Goal: Task Accomplishment & Management: Use online tool/utility

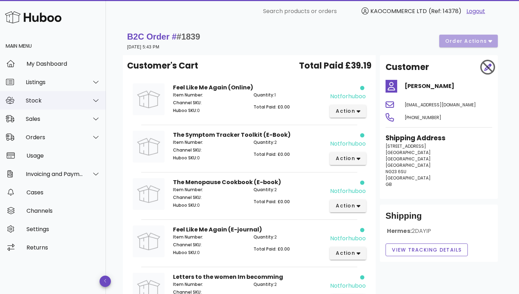
click at [56, 94] on div "Stock" at bounding box center [53, 100] width 106 height 18
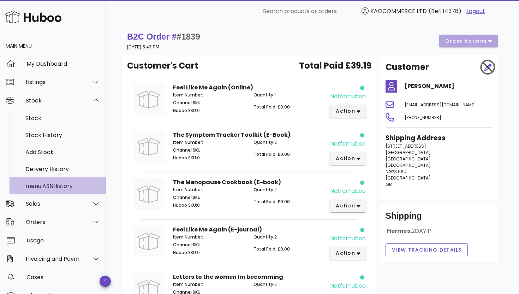
click at [49, 183] on div "menu.ASNHistory" at bounding box center [62, 186] width 75 height 7
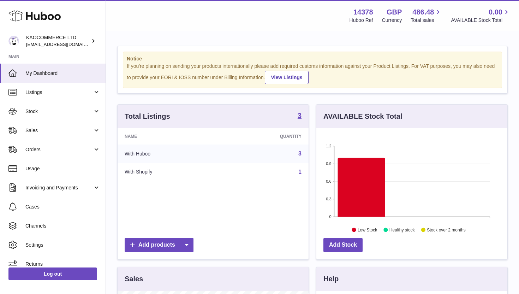
scroll to position [110, 191]
click at [70, 109] on span "Stock" at bounding box center [58, 111] width 67 height 7
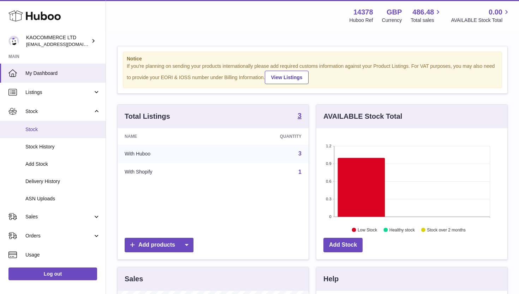
click at [56, 132] on span "Stock" at bounding box center [62, 129] width 75 height 7
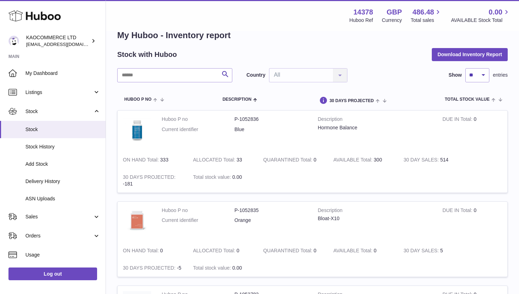
scroll to position [22, 0]
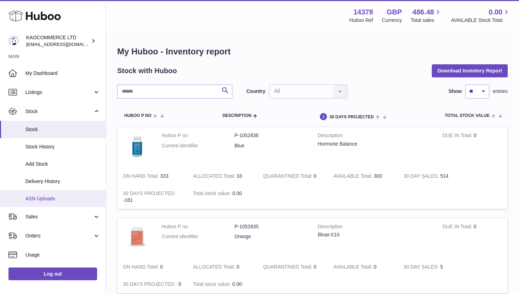
click at [55, 198] on span "ASN Uploads" at bounding box center [62, 198] width 75 height 7
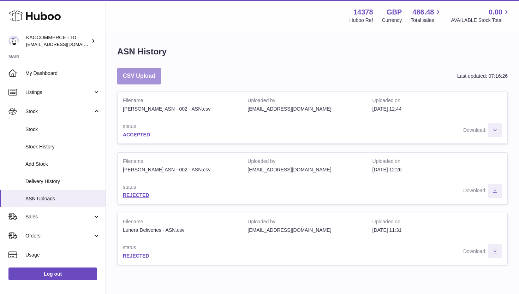
click at [143, 74] on button "CSV Upload" at bounding box center [139, 76] width 44 height 17
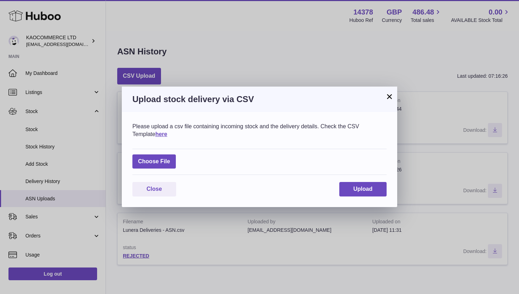
click at [392, 101] on button "×" at bounding box center [389, 96] width 8 height 8
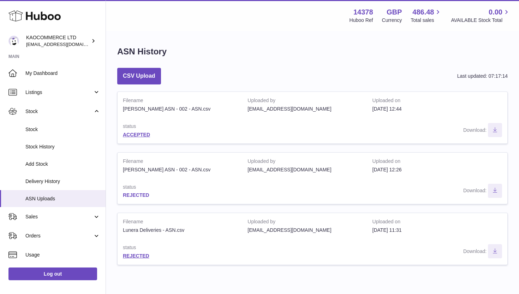
click at [138, 193] on link "REJECTED" at bounding box center [136, 195] width 26 height 6
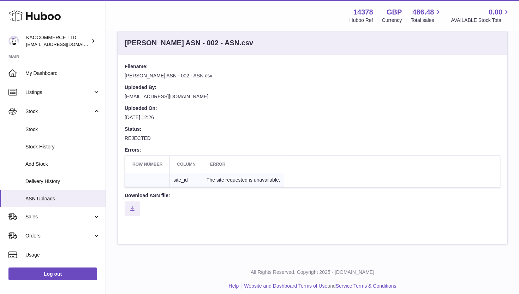
scroll to position [43, 0]
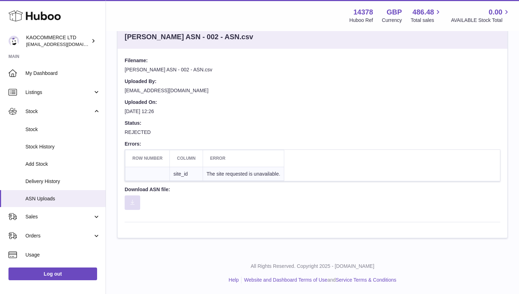
click at [130, 202] on button "Download ASN file" at bounding box center [133, 202] width 16 height 14
click at [43, 194] on link "ASN Uploads" at bounding box center [53, 198] width 106 height 17
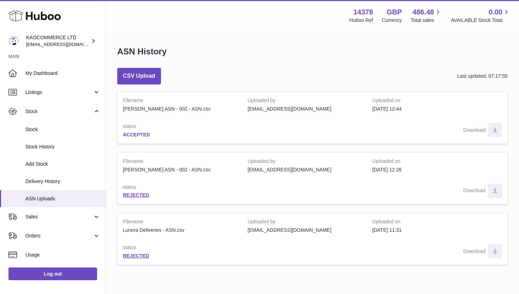
click at [142, 133] on link "ACCEPTED" at bounding box center [136, 135] width 27 height 6
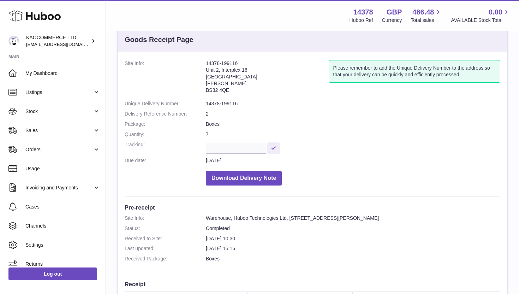
scroll to position [11, 0]
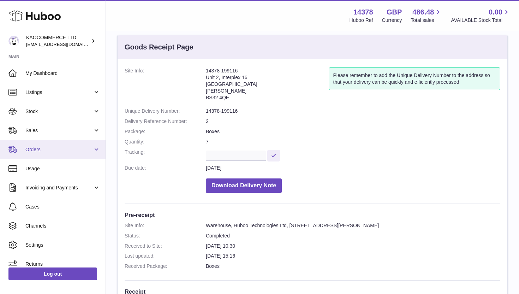
click at [74, 154] on link "Orders" at bounding box center [53, 149] width 106 height 19
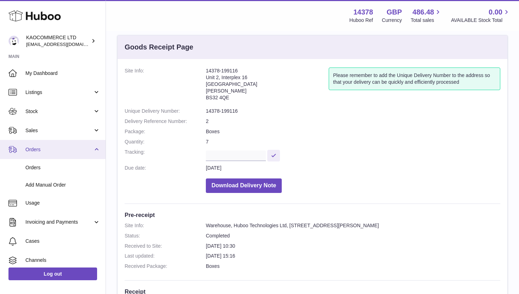
click at [75, 151] on span "Orders" at bounding box center [58, 149] width 67 height 7
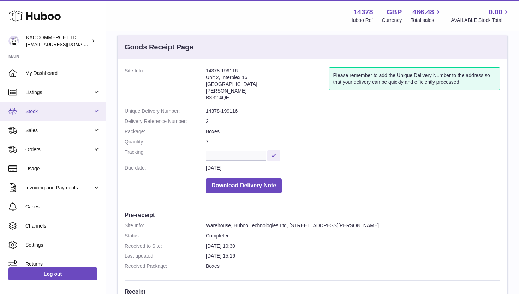
click at [91, 112] on span "Stock" at bounding box center [58, 111] width 67 height 7
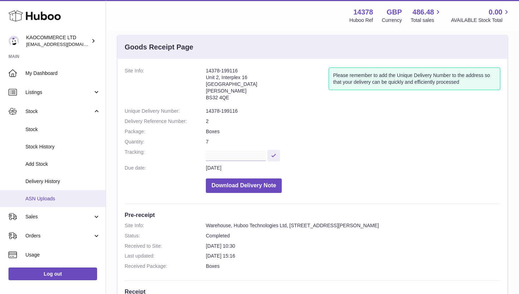
click at [49, 203] on link "ASN Uploads" at bounding box center [53, 198] width 106 height 17
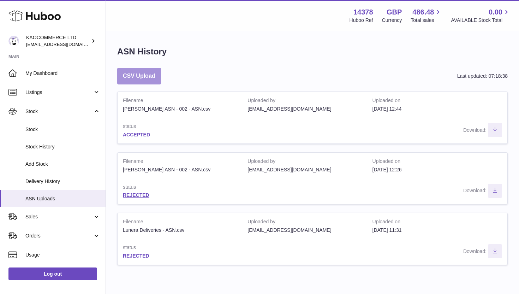
click at [146, 78] on button "CSV Upload" at bounding box center [139, 76] width 44 height 17
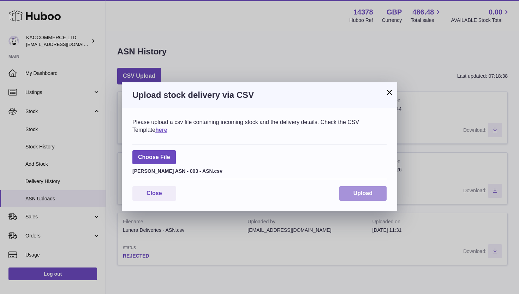
click at [349, 188] on button "Upload" at bounding box center [362, 193] width 47 height 14
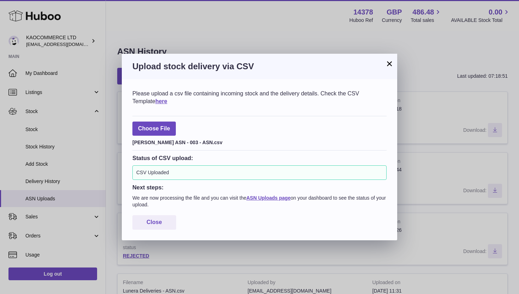
click at [388, 68] on button "×" at bounding box center [389, 63] width 8 height 8
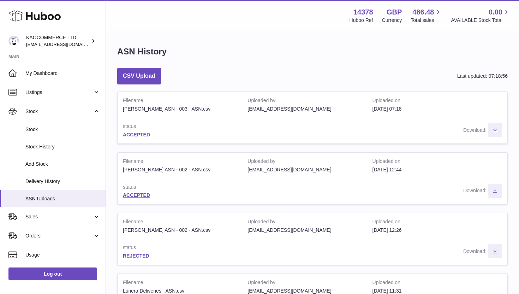
click at [145, 133] on link "ACCEPTED" at bounding box center [136, 135] width 27 height 6
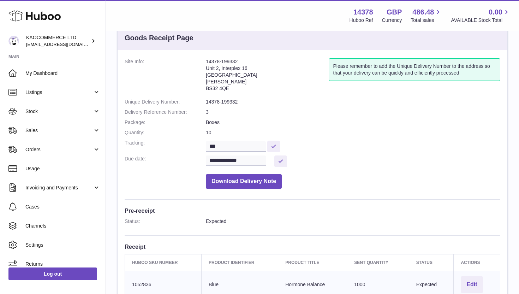
scroll to position [19, 0]
